Goal: Navigation & Orientation: Find specific page/section

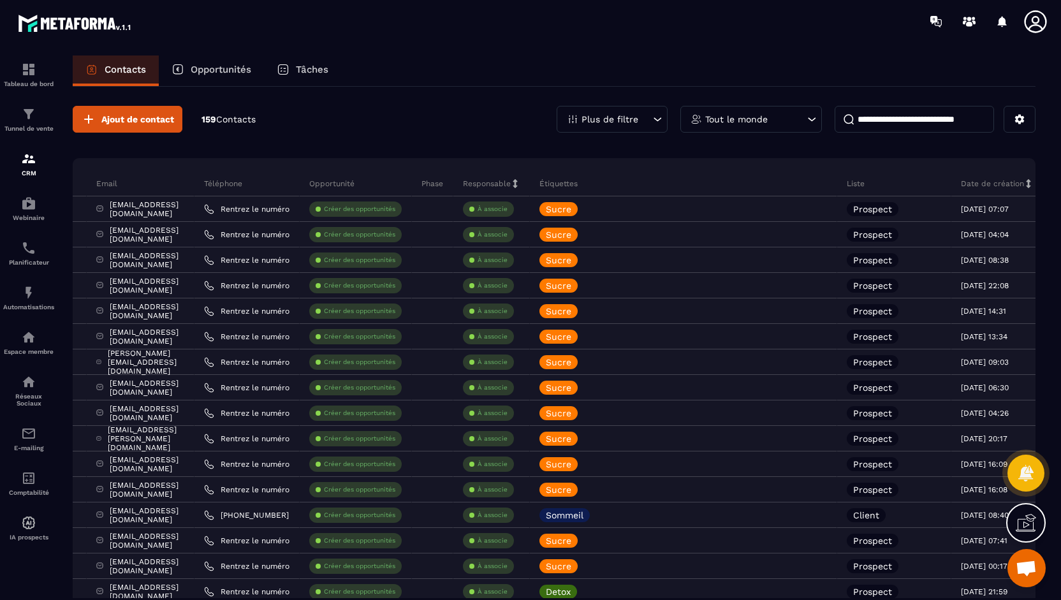
scroll to position [0, 302]
click at [28, 441] on img at bounding box center [28, 433] width 15 height 15
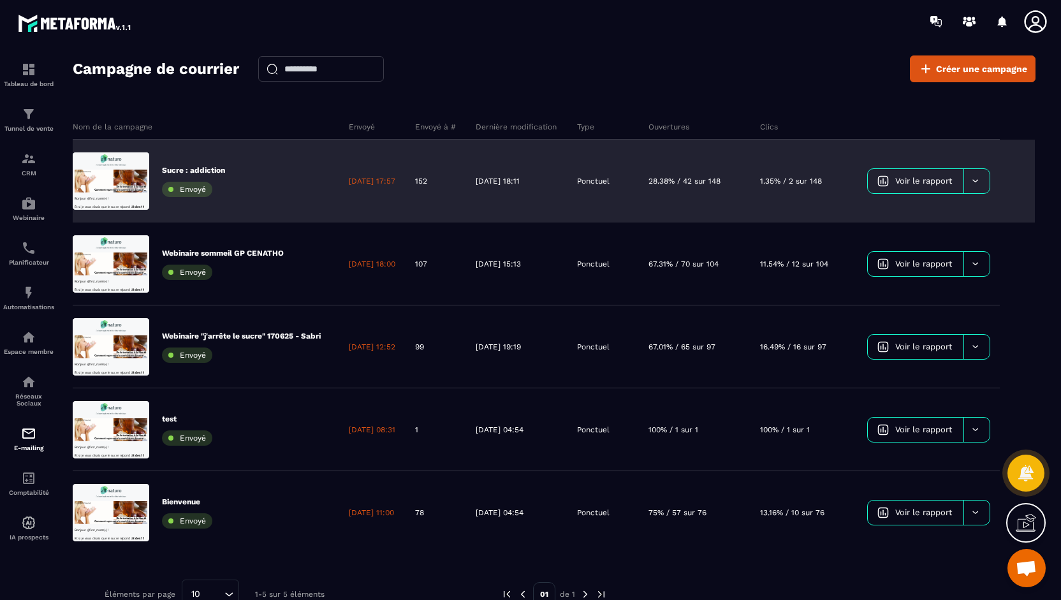
click at [926, 179] on span "Voir le rapport" at bounding box center [924, 181] width 57 height 10
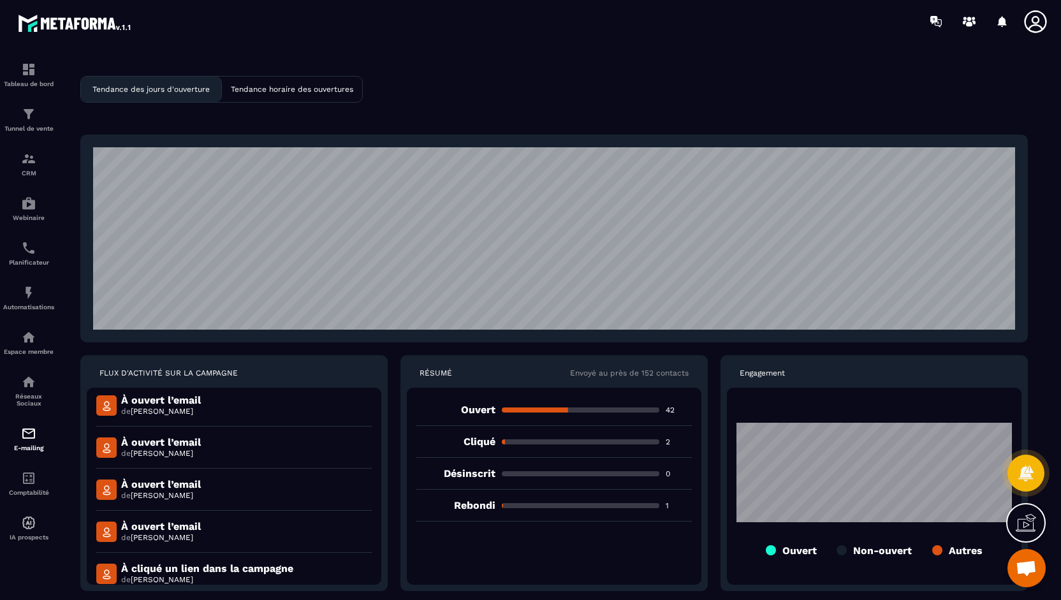
scroll to position [1680, 0]
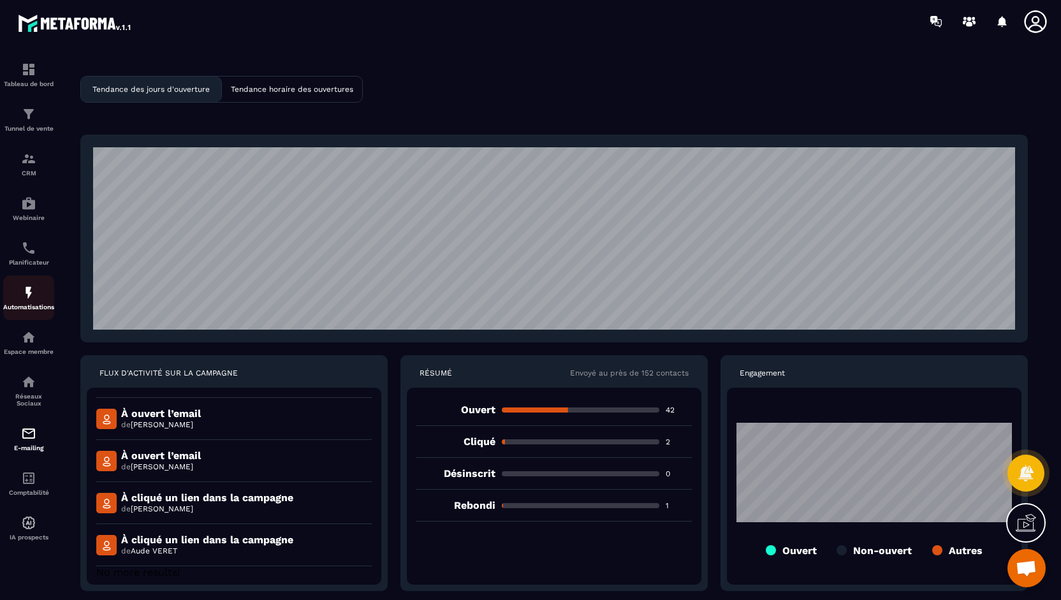
click at [20, 295] on div "Automatisations" at bounding box center [28, 298] width 51 height 26
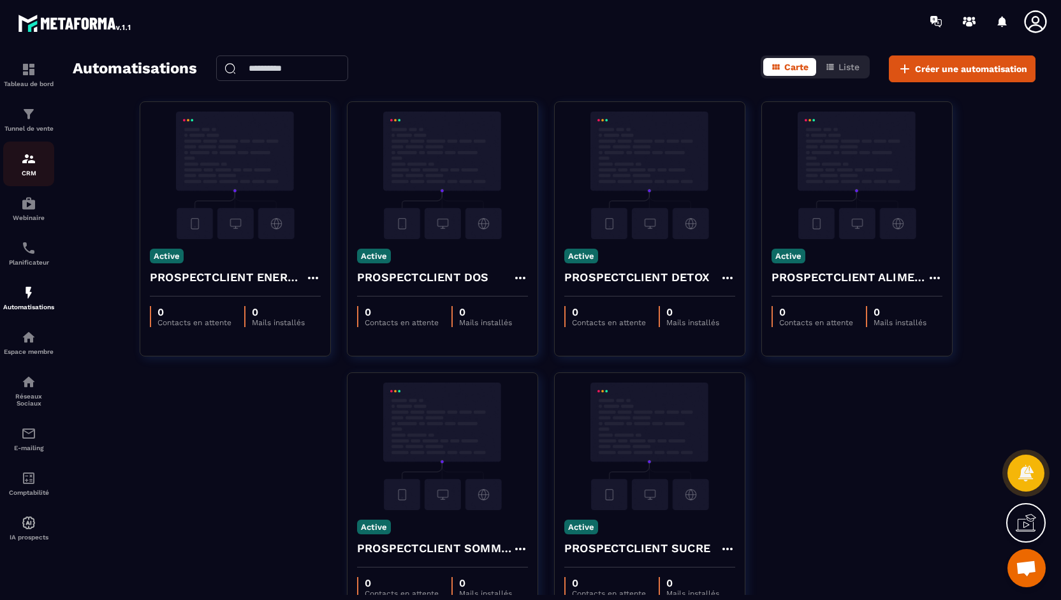
click at [34, 163] on img at bounding box center [28, 158] width 15 height 15
